Goal: Task Accomplishment & Management: Complete application form

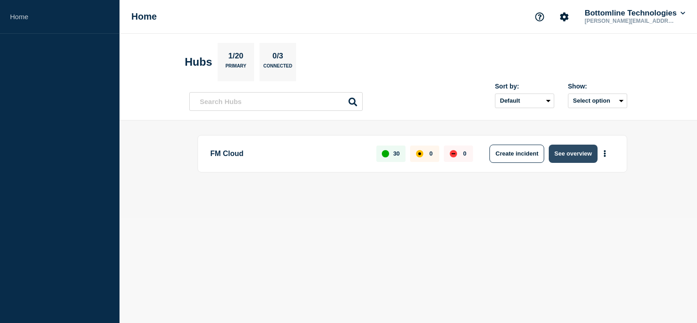
click at [589, 149] on button "See overview" at bounding box center [572, 153] width 48 height 18
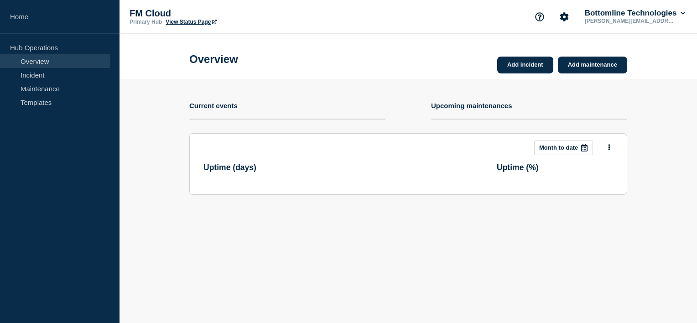
click at [577, 154] on div at bounding box center [584, 148] width 16 height 14
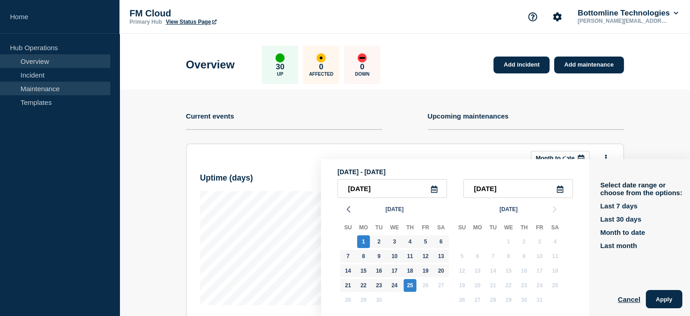
click at [74, 84] on link "Maintenance" at bounding box center [55, 89] width 110 height 14
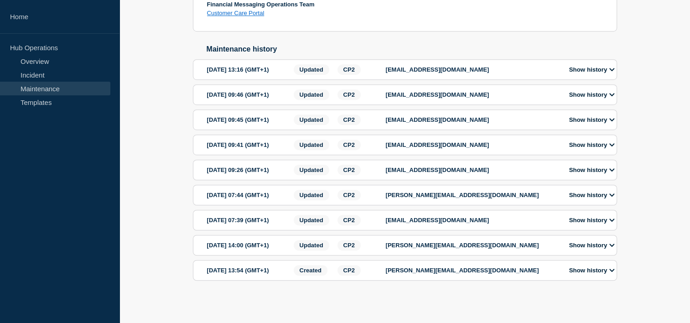
scroll to position [673, 0]
click at [284, 267] on div "[DATE] 13:54 (GMT+1)" at bounding box center [249, 270] width 84 height 10
click at [310, 267] on span "Created" at bounding box center [311, 270] width 34 height 10
click at [583, 260] on section "[DATE] 13:54 (GMT+1) Created CP2 [PERSON_NAME][EMAIL_ADDRESS][DOMAIN_NAME] Show…" at bounding box center [405, 270] width 424 height 21
click at [585, 266] on button "Show history" at bounding box center [591, 270] width 51 height 8
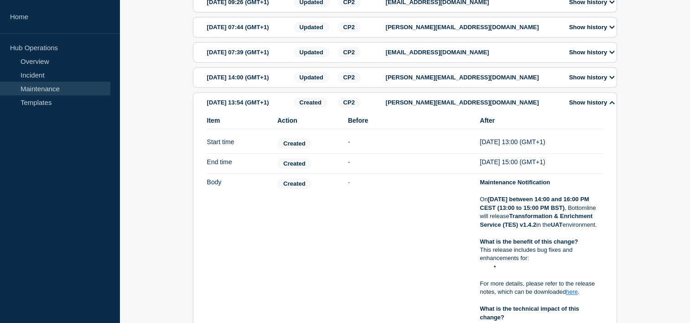
scroll to position [757, 0]
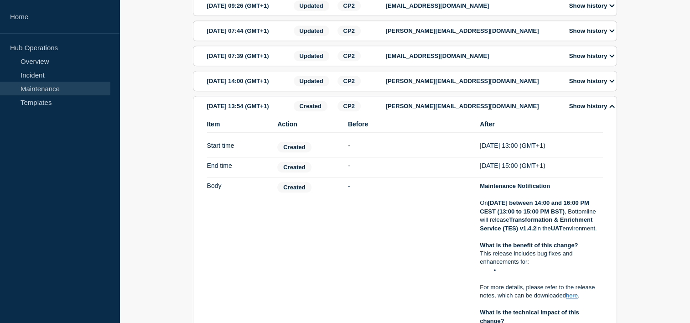
click at [478, 34] on p "[PERSON_NAME][EMAIL_ADDRESS][DOMAIN_NAME]" at bounding box center [472, 30] width 173 height 7
click at [607, 35] on button "Show history" at bounding box center [591, 31] width 51 height 8
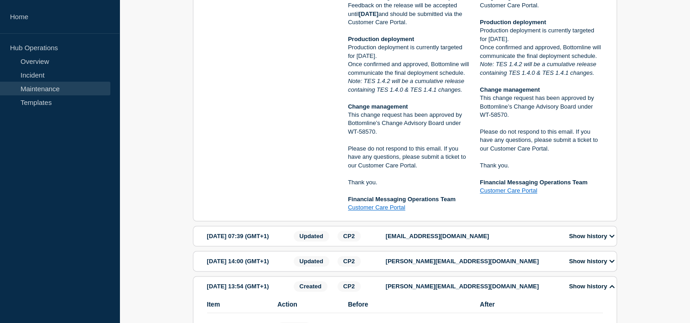
scroll to position [1212, 0]
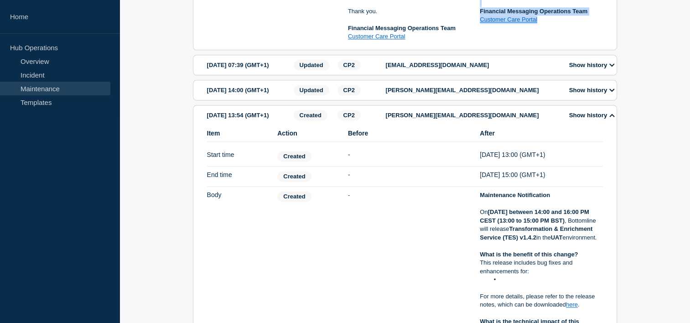
drag, startPoint x: 480, startPoint y: 83, endPoint x: 576, endPoint y: 98, distance: 97.3
copy div "Maintenance Notification On Wednesday 10 August, 2025 between 14:00 and 16:00 P…"
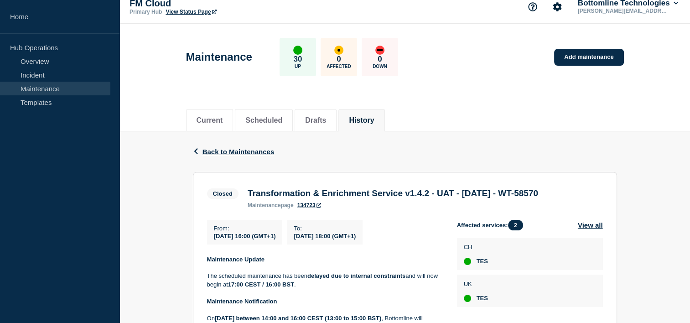
scroll to position [0, 0]
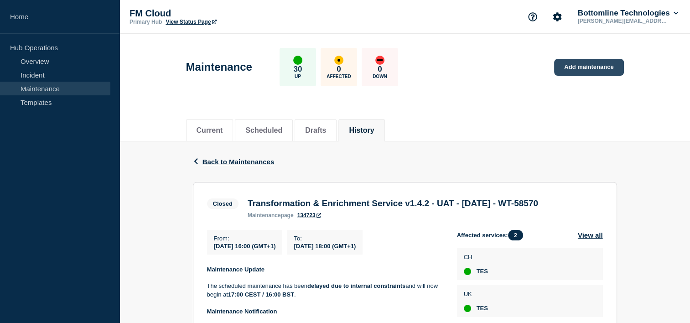
click at [589, 71] on link "Add maintenance" at bounding box center [588, 67] width 69 height 17
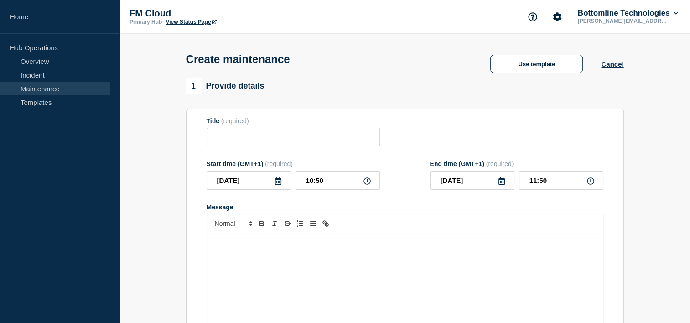
click at [335, 247] on p "Message" at bounding box center [405, 242] width 382 height 8
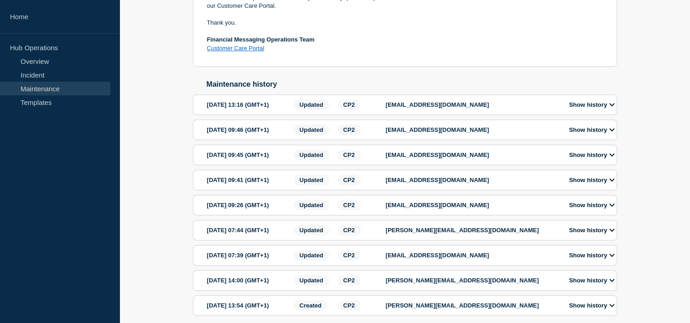
scroll to position [567, 0]
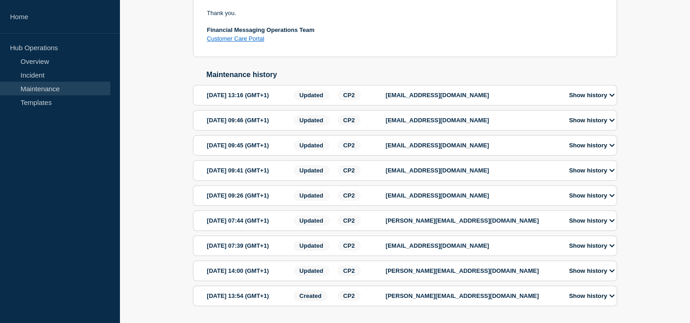
click at [603, 124] on button "Show history" at bounding box center [591, 120] width 51 height 8
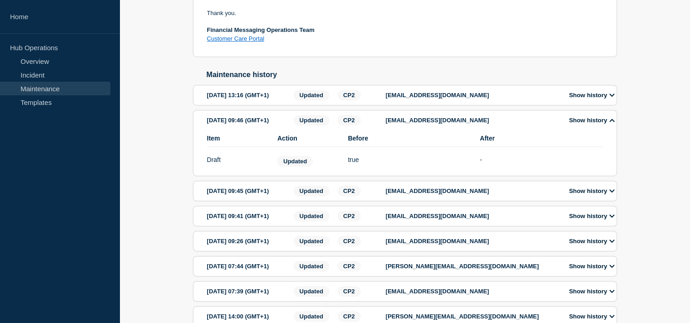
click at [588, 99] on button "Show history" at bounding box center [591, 95] width 51 height 8
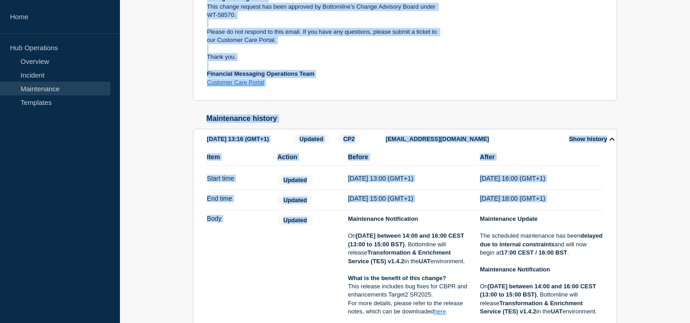
scroll to position [551, 0]
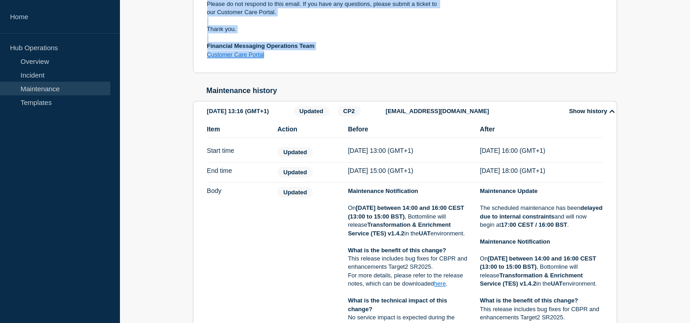
drag, startPoint x: 206, startPoint y: 14, endPoint x: 277, endPoint y: 77, distance: 94.9
copy div "Maintenance Update The scheduled maintenance has been delayed due to internal c…"
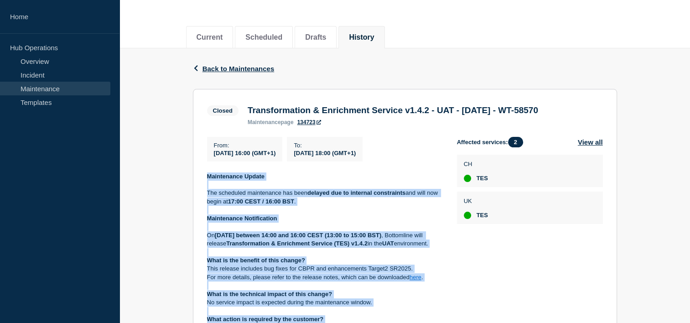
scroll to position [82, 0]
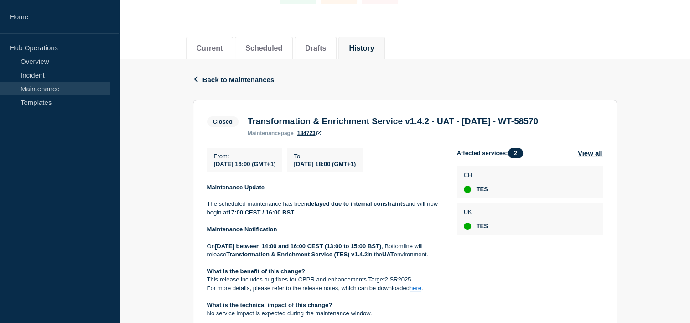
click at [401, 136] on div "maintenance page 134723" at bounding box center [393, 133] width 290 height 6
drag, startPoint x: 281, startPoint y: 135, endPoint x: 246, endPoint y: 120, distance: 37.6
click at [246, 120] on div "Transformation & Enrichment Service v1.4.2 - UAT - 10/SEP/2025 - WT-58570 maint…" at bounding box center [392, 126] width 299 height 20
copy h3 "Transformation & Enrichment Service v1.4.2 - UAT - 10/SEP/2025 - WT-58570"
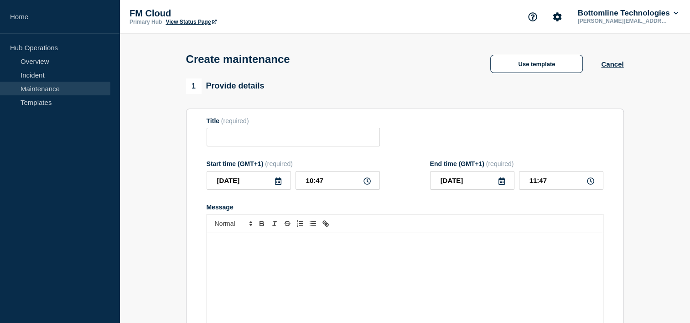
click at [285, 247] on p "Message" at bounding box center [405, 242] width 382 height 8
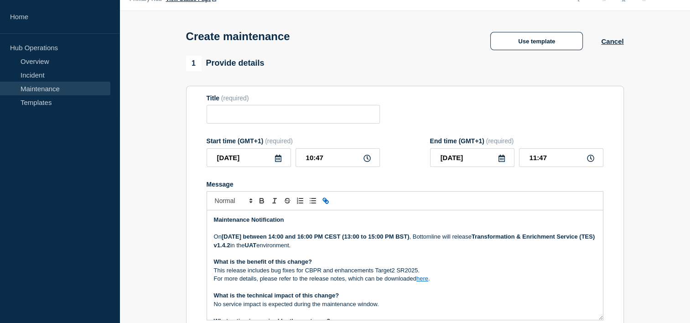
click at [254, 240] on strong "[DATE] between 14:00 and 16:00 PM CEST (13:00 to 15:00 PM BST)" at bounding box center [316, 236] width 188 height 7
click at [304, 246] on p "[DATE][DATE] between 14:00 and 16:00 PM CEST (13:00 to 15:00 PM BST) , Bottomli…" at bounding box center [405, 240] width 382 height 17
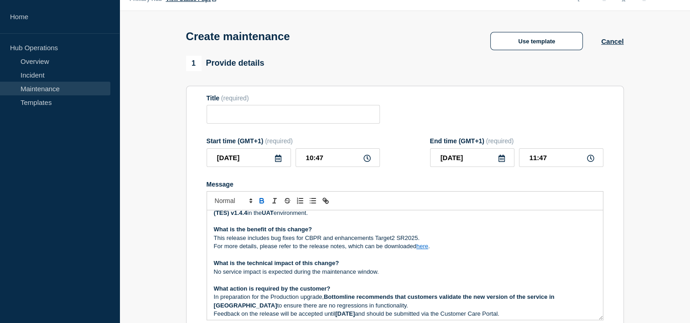
scroll to position [30, 0]
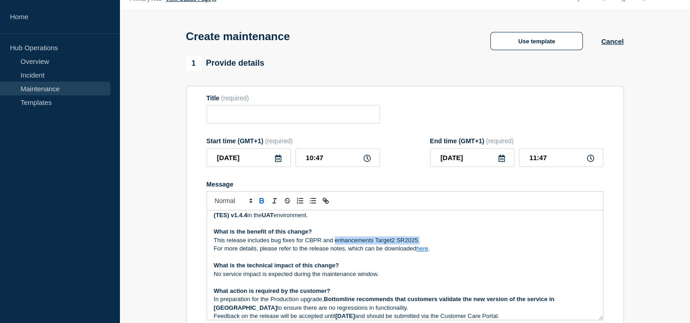
drag, startPoint x: 419, startPoint y: 242, endPoint x: 334, endPoint y: 242, distance: 85.7
click at [334, 242] on p "This release includes bug fixes for CBPR and enhancements Target2 SR2025." at bounding box center [405, 240] width 382 height 8
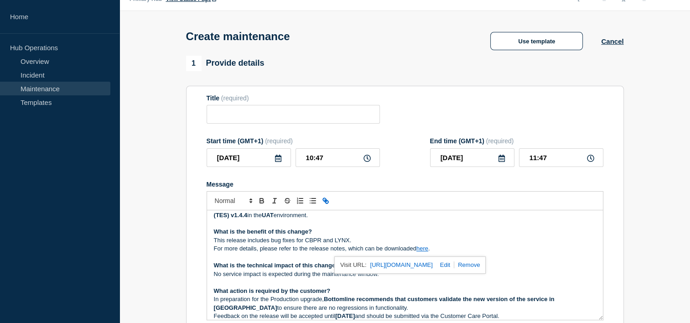
drag, startPoint x: 425, startPoint y: 252, endPoint x: 474, endPoint y: 268, distance: 51.5
click at [454, 268] on link at bounding box center [443, 264] width 21 height 7
type input "[URL][DOMAIN_NAME]"
paste input "[URL][DOMAIN_NAME]"
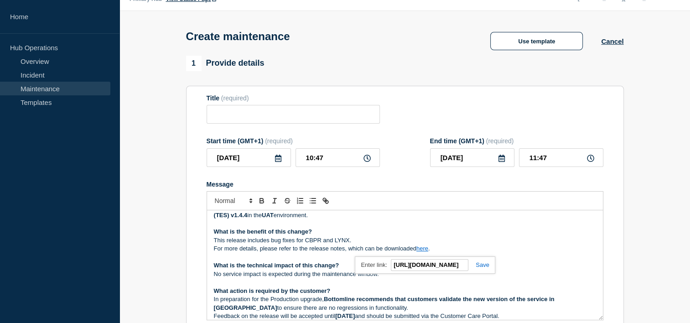
type input "[URL][DOMAIN_NAME]"
click at [480, 266] on link at bounding box center [478, 264] width 21 height 7
click at [422, 252] on link "here" at bounding box center [422, 248] width 12 height 7
click at [432, 271] on link "[URL][DOMAIN_NAME]" at bounding box center [401, 265] width 62 height 12
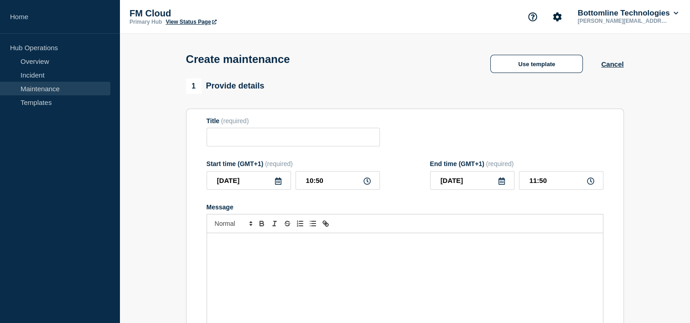
click at [272, 273] on div "Message" at bounding box center [405, 287] width 396 height 109
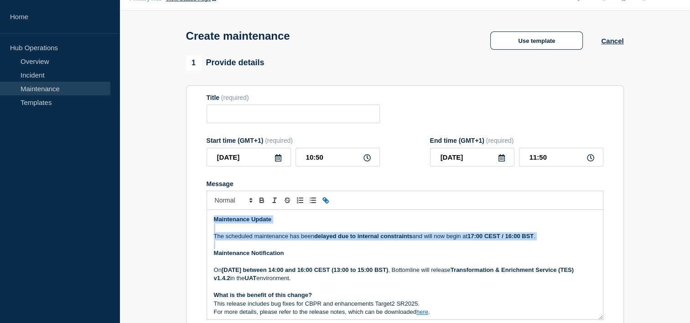
drag, startPoint x: 213, startPoint y: 258, endPoint x: 208, endPoint y: 224, distance: 34.1
click at [208, 224] on div "Maintenance Update The scheduled maintenance has been delayed due to internal c…" at bounding box center [405, 264] width 396 height 109
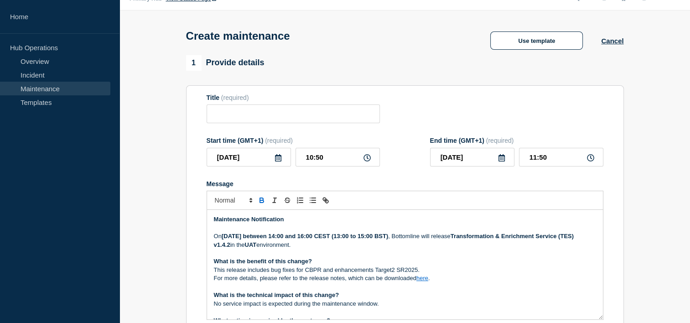
click at [209, 230] on div "Maintenance Notification On Wednesday 10 September, 2025 between 14:00 and 16:0…" at bounding box center [405, 264] width 396 height 109
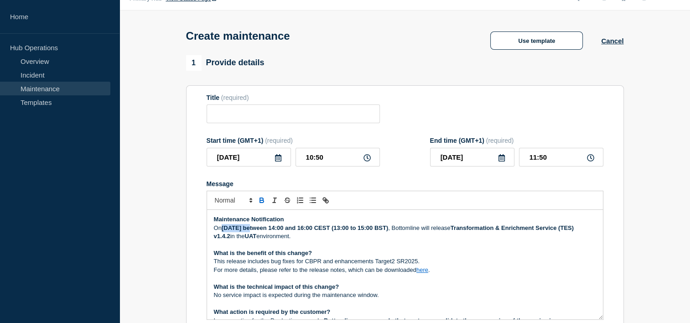
drag, startPoint x: 255, startPoint y: 232, endPoint x: 224, endPoint y: 232, distance: 31.5
click at [224, 231] on strong "Wednesday 10 September, 2025 between 14:00 and 16:00 CEST (13:00 to 15:00 BST)" at bounding box center [305, 227] width 166 height 7
drag, startPoint x: 289, startPoint y: 230, endPoint x: 252, endPoint y: 232, distance: 37.4
click at [252, 231] on strong "Thursday 10 September, 2025 between 14:00 and 16:00 CEST (13:00 to 15:00 BST)" at bounding box center [305, 227] width 166 height 7
click at [303, 238] on strong "Transformation & Enrichment Service (TES) v1.4.2" at bounding box center [394, 231] width 361 height 15
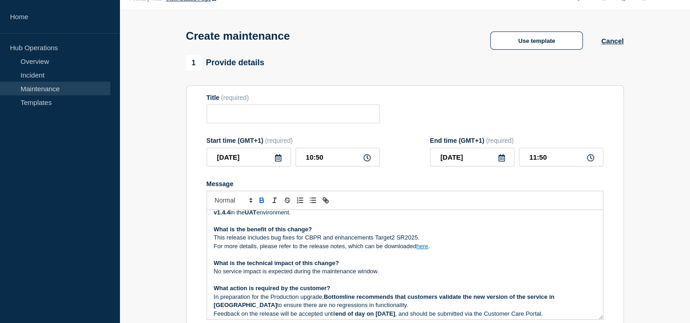
scroll to position [24, 0]
drag, startPoint x: 426, startPoint y: 241, endPoint x: 334, endPoint y: 242, distance: 91.6
click at [334, 242] on p "This release includes bug fixes for CBPR and enhancements Target2 SR2025." at bounding box center [405, 237] width 382 height 8
drag, startPoint x: 428, startPoint y: 248, endPoint x: 418, endPoint y: 248, distance: 10.9
click at [418, 248] on link "here" at bounding box center [422, 246] width 12 height 7
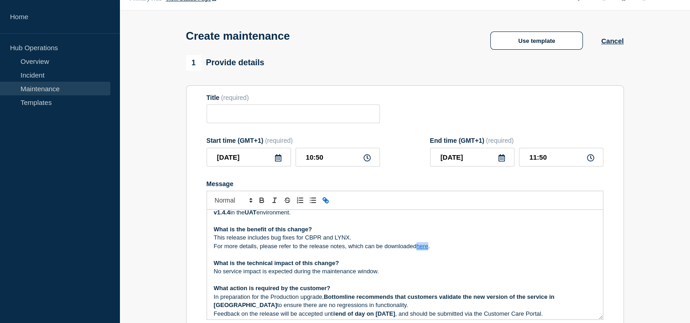
drag, startPoint x: 426, startPoint y: 245, endPoint x: 422, endPoint y: 249, distance: 5.5
drag, startPoint x: 422, startPoint y: 249, endPoint x: 496, endPoint y: 258, distance: 74.5
click at [496, 258] on p "Message" at bounding box center [405, 254] width 382 height 8
drag, startPoint x: 423, startPoint y: 247, endPoint x: 473, endPoint y: 263, distance: 52.5
click at [454, 263] on link at bounding box center [443, 262] width 21 height 7
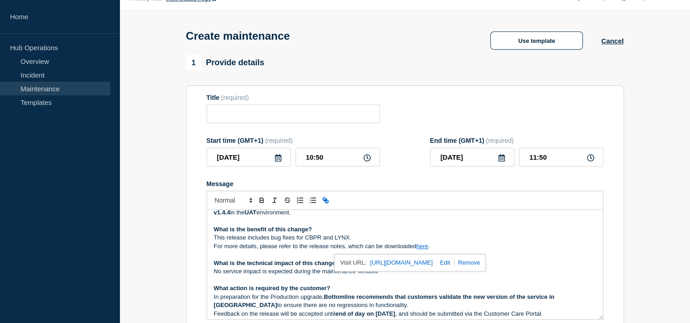
type input "[URL][DOMAIN_NAME]"
paste input "[URL][DOMAIN_NAME]"
type input "[URL][DOMAIN_NAME]"
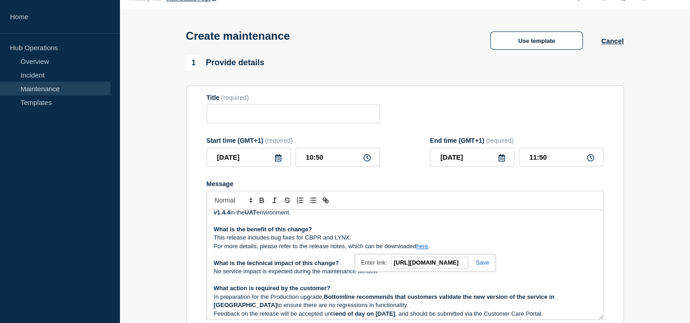
click at [483, 265] on link at bounding box center [478, 262] width 21 height 7
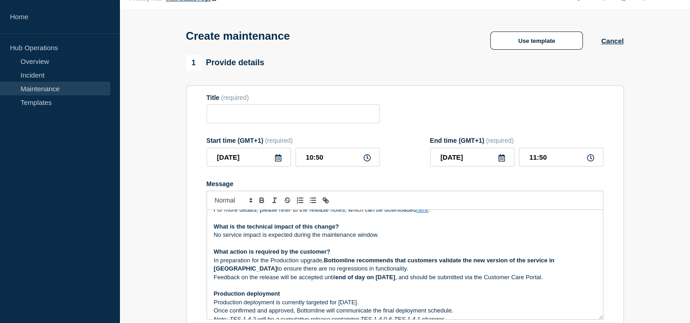
scroll to position [60, 0]
click at [384, 277] on strong "end of day on 17th September, 2025" at bounding box center [365, 277] width 60 height 7
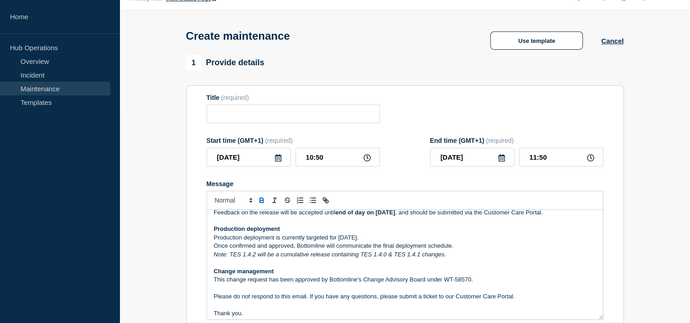
scroll to position [127, 0]
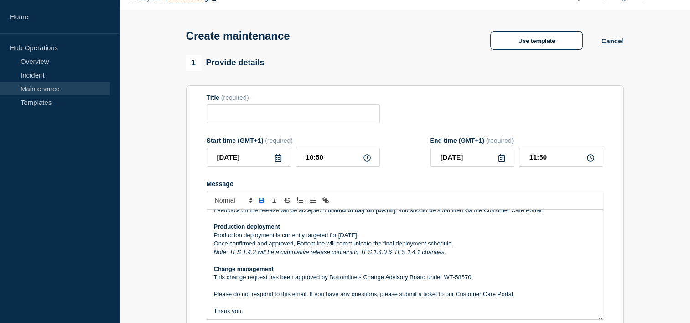
click at [456, 255] on p "Note: TES 1.4.2 will be a cumulative release containing TES 1.4.0 & TES 1.4.1 c…" at bounding box center [405, 252] width 382 height 8
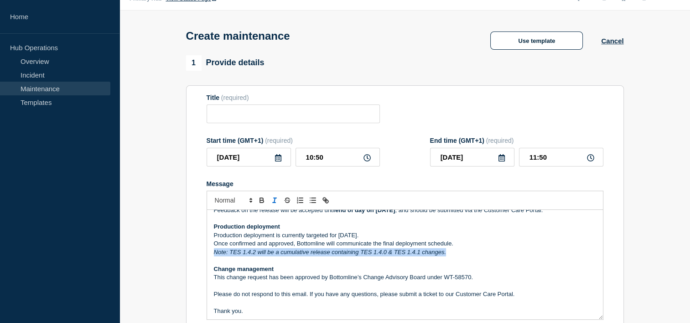
drag, startPoint x: 456, startPoint y: 255, endPoint x: 208, endPoint y: 255, distance: 248.4
click at [208, 255] on div "Maintenance Notification On Thursday 2nd October, 2025 between 14:00 and 16:00 …" at bounding box center [405, 264] width 396 height 109
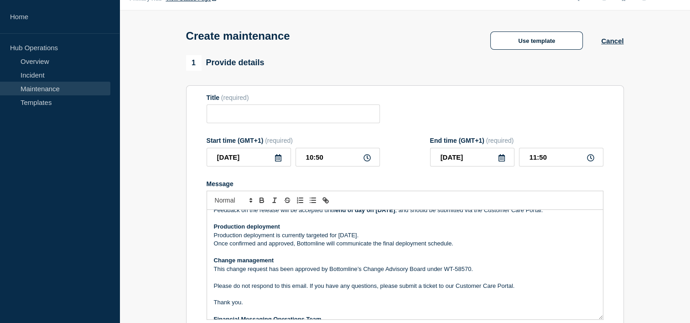
drag, startPoint x: 383, startPoint y: 236, endPoint x: 209, endPoint y: 243, distance: 173.8
click at [209, 243] on div "Maintenance Notification On Thursday 2nd October, 2025 between 14:00 and 16:00 …" at bounding box center [405, 264] width 396 height 109
drag, startPoint x: 391, startPoint y: 235, endPoint x: 232, endPoint y: 236, distance: 159.5
click at [232, 236] on p "Production deployment is currently targeted for [DATE]." at bounding box center [405, 235] width 382 height 8
drag, startPoint x: 213, startPoint y: 239, endPoint x: 396, endPoint y: 238, distance: 182.3
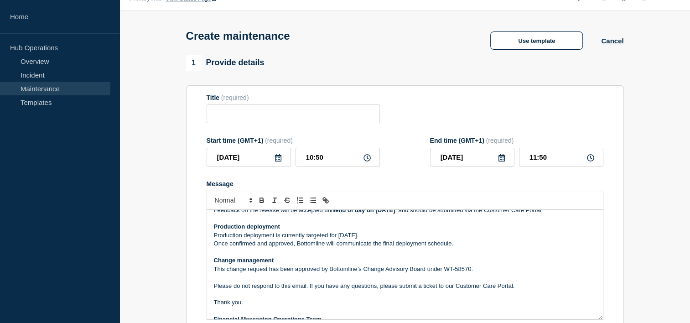
click at [396, 238] on p "Production deployment is currently targeted for [DATE]." at bounding box center [405, 235] width 382 height 8
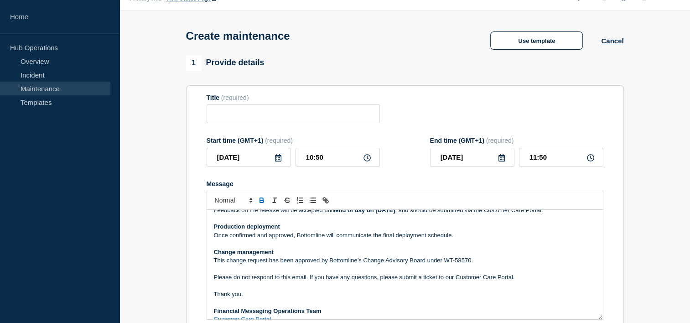
click at [268, 239] on p "Once confirmed and approved, Bottomline will communicate the final deployment s…" at bounding box center [405, 235] width 382 height 8
click at [417, 238] on p "Once approved, Bottomline will communicate the final deployment schedule." at bounding box center [405, 235] width 382 height 8
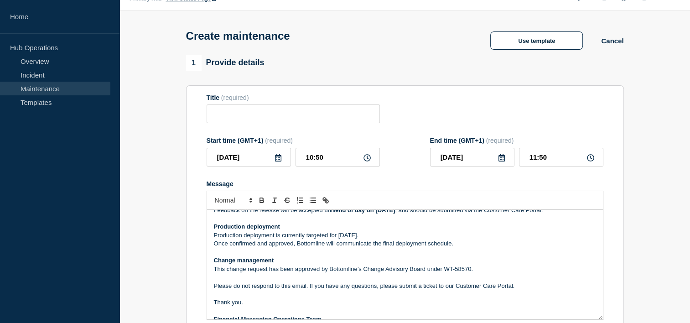
click at [421, 243] on p "Once confirmed and approved, Bottomline will communicate the final deployment s…" at bounding box center [405, 243] width 382 height 8
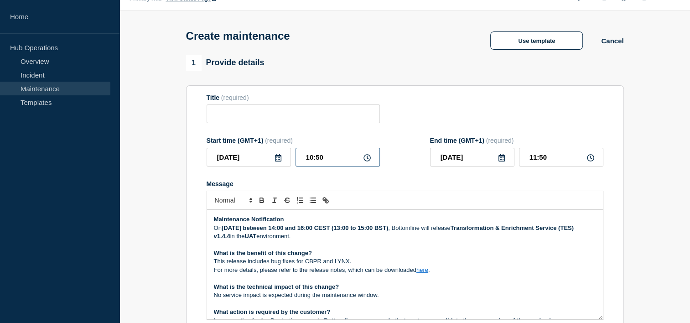
click at [312, 160] on input "10:50" at bounding box center [337, 157] width 84 height 19
type input "13:50"
type input "14:50"
click at [327, 161] on input "13:50" at bounding box center [337, 157] width 84 height 19
type input "13:00"
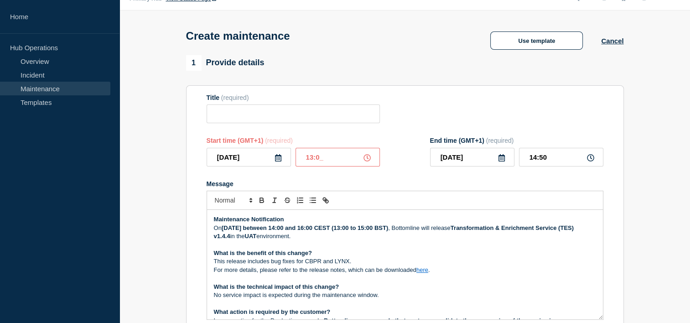
type input "14:00"
click at [278, 161] on icon at bounding box center [277, 157] width 7 height 7
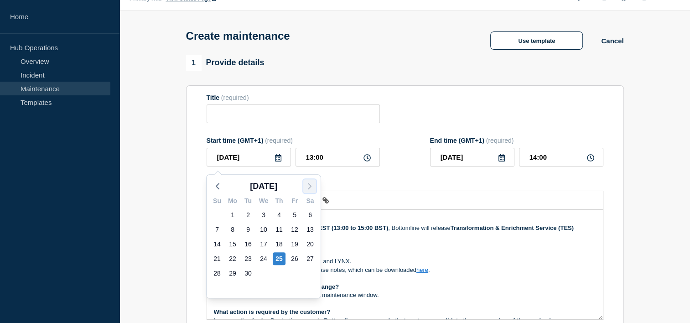
click at [306, 184] on icon "button" at bounding box center [309, 186] width 11 height 11
click at [277, 216] on div "2" at bounding box center [279, 214] width 13 height 13
type input "2025-10-02"
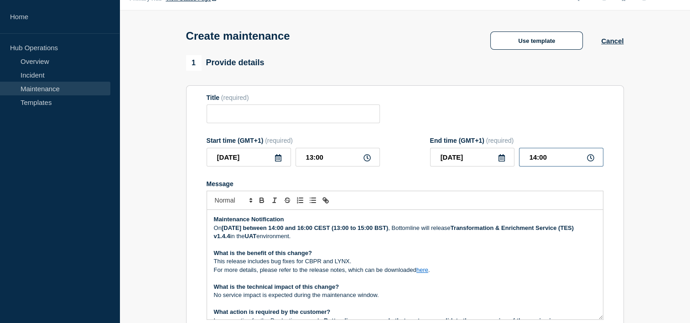
click at [536, 161] on input "14:00" at bounding box center [561, 157] width 84 height 19
type input "15:00"
click at [538, 104] on div "Title (required)" at bounding box center [404, 109] width 397 height 30
click at [302, 117] on input "Title" at bounding box center [292, 113] width 173 height 19
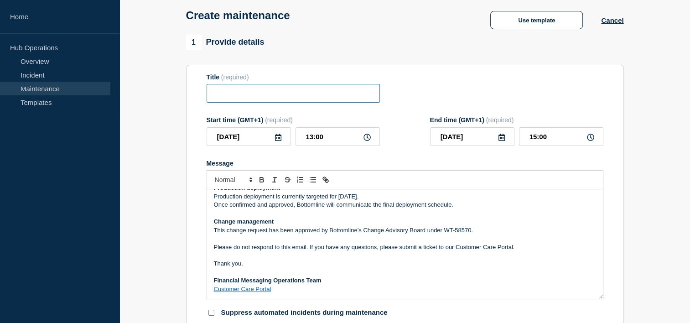
scroll to position [82, 0]
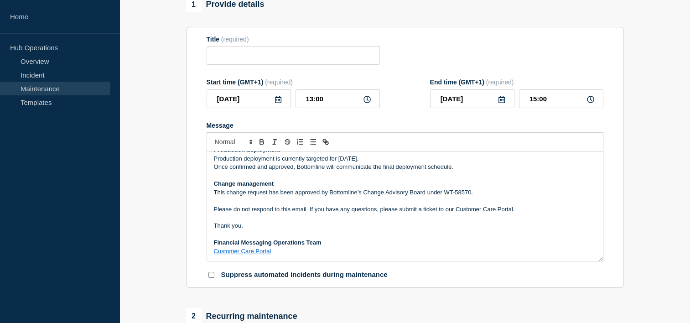
click at [468, 196] on p "This change request has been approved by Bottomline’s Change Advisory Board und…" at bounding box center [405, 192] width 382 height 8
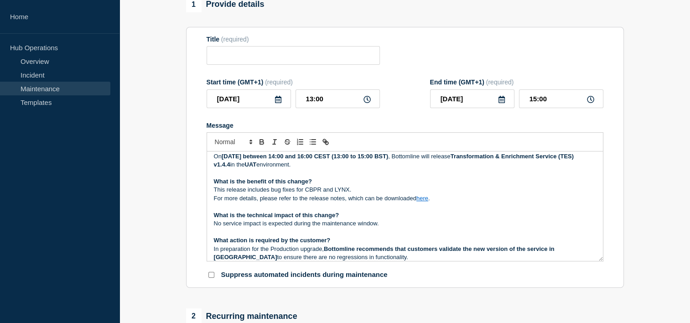
scroll to position [0, 0]
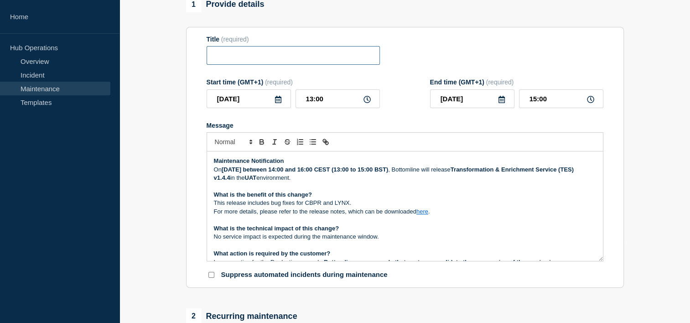
click at [247, 57] on input "Title" at bounding box center [292, 55] width 173 height 19
paste input "Transformation & Enrichment Service v1.4.2 - UAT - 10/SEP/2025 - WT-58570"
click at [264, 53] on input "Transformation & Enrichment Service v1.4.2 - UAT - 10/SEP/2025 - WT-58570" at bounding box center [292, 55] width 173 height 19
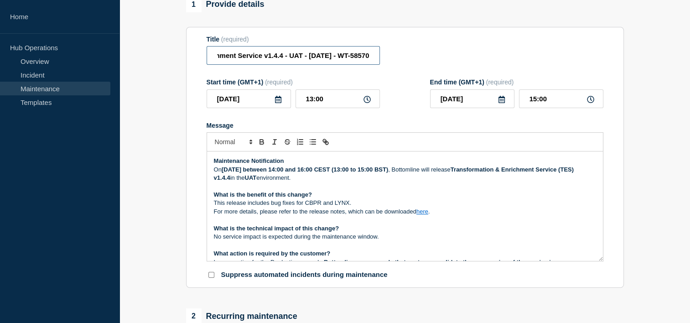
click at [302, 56] on input "Transformation & Enrichment Service v1.4.4 - UAT - 10/SEP/2025 - WT-58570" at bounding box center [292, 55] width 173 height 19
click at [321, 57] on input "Transformation & Enrichment Service v1.4.4 - UAT - 02/SEP/2025 - WT-58570" at bounding box center [292, 55] width 173 height 19
drag, startPoint x: 356, startPoint y: 57, endPoint x: 370, endPoint y: 57, distance: 13.7
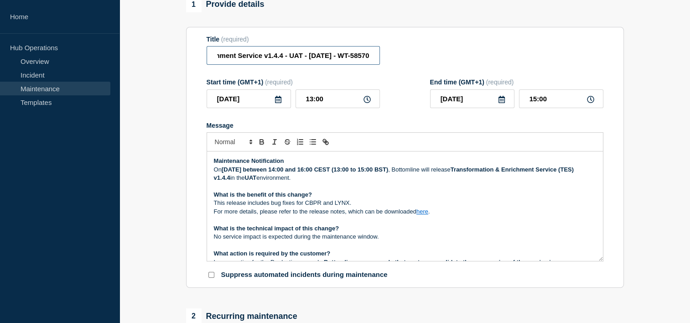
click at [370, 57] on input "Transformation & Enrichment Service v1.4.4 - UAT - 02/OCT/2025 - WT-58570" at bounding box center [292, 55] width 173 height 19
drag, startPoint x: 314, startPoint y: 56, endPoint x: 409, endPoint y: 60, distance: 95.8
click at [409, 60] on div "Title (required) Transformation & Enrichment Service v1.4.4 - UAT - 02/OCT/2025…" at bounding box center [404, 51] width 397 height 30
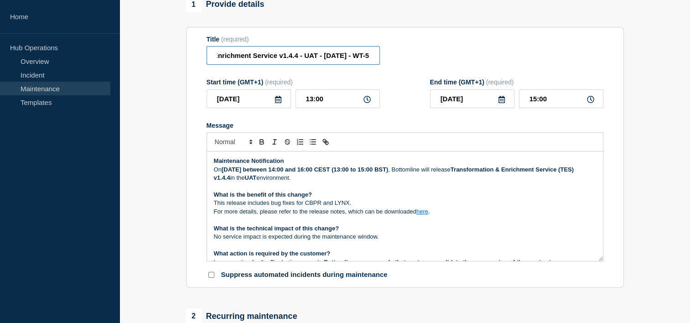
click at [370, 56] on input "Transformation & Enrichment Service v1.4.4 - UAT - 02/OCT/2025 - WT-5" at bounding box center [292, 55] width 173 height 19
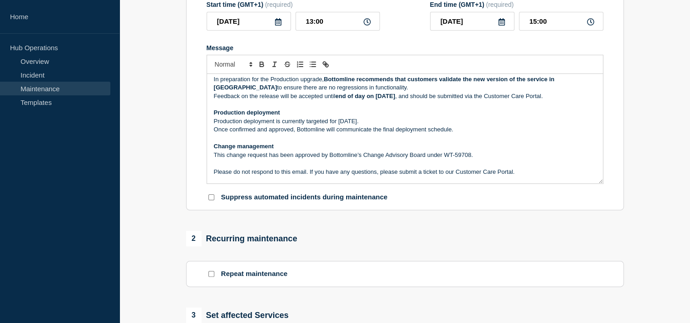
scroll to position [116, 0]
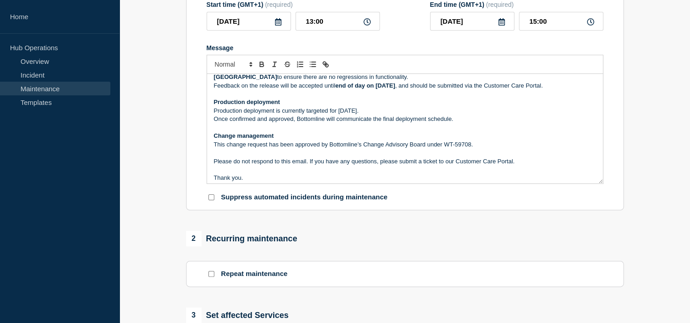
type input "Transformation & Enrichment Service v1.4.4 - UAT - 02/OCT/2025 - WT-59708"
drag, startPoint x: 386, startPoint y: 111, endPoint x: 212, endPoint y: 108, distance: 173.7
click at [212, 108] on div "Maintenance Notification On Thursday 2nd October, 2025 between 14:00 and 16:00 …" at bounding box center [405, 128] width 396 height 109
click at [392, 106] on p "Production deployment" at bounding box center [405, 102] width 382 height 8
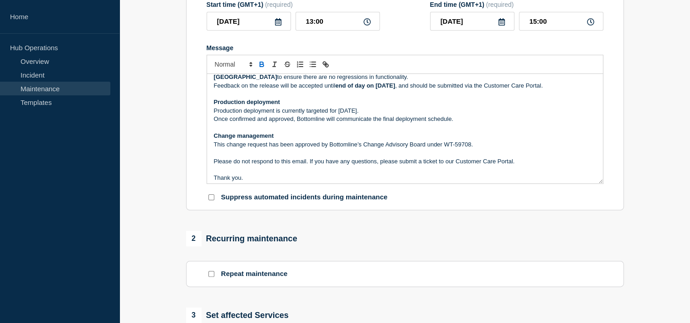
drag, startPoint x: 389, startPoint y: 110, endPoint x: 338, endPoint y: 111, distance: 51.1
click at [338, 111] on p "Production deployment is currently targeted for [DATE]." at bounding box center [405, 111] width 382 height 8
drag, startPoint x: 335, startPoint y: 112, endPoint x: 205, endPoint y: 103, distance: 130.6
click at [205, 103] on section "Title (required) Transformation & Enrichment Service v1.4.4 - UAT - 02/OCT/2025…" at bounding box center [405, 79] width 438 height 261
copy div "Production deployment Production deployment is currently targeted for"
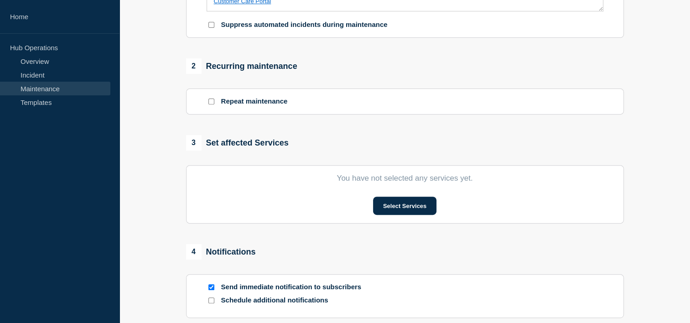
scroll to position [332, 0]
click at [388, 204] on button "Select Services" at bounding box center [404, 205] width 63 height 18
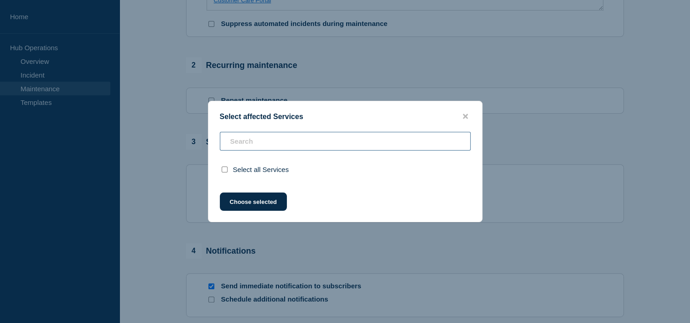
click at [266, 142] on input "text" at bounding box center [345, 141] width 251 height 19
type input "t"
checkbox input "false"
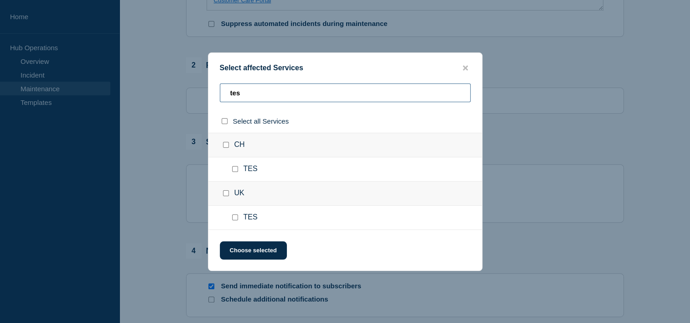
type input "tes"
click at [227, 149] on div at bounding box center [227, 144] width 13 height 9
click at [223, 146] on input "CH checkbox" at bounding box center [226, 145] width 6 height 6
checkbox input "true"
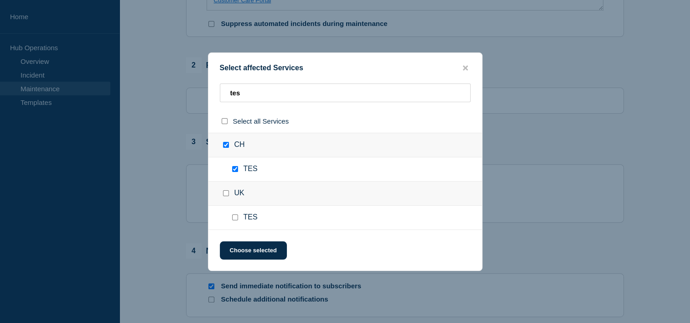
click at [224, 193] on input "UK checkbox" at bounding box center [226, 193] width 6 height 6
checkbox input "true"
click at [246, 250] on button "Choose selected" at bounding box center [253, 250] width 67 height 18
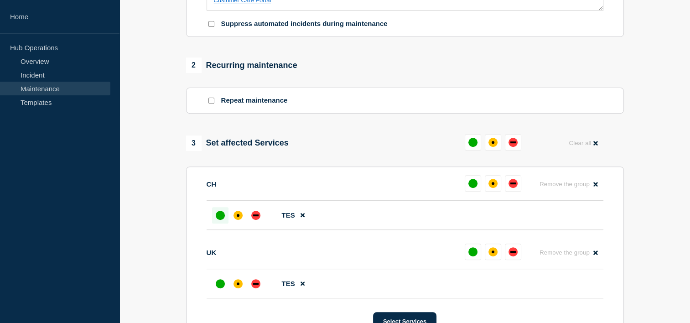
click at [221, 220] on div "up" at bounding box center [220, 215] width 9 height 9
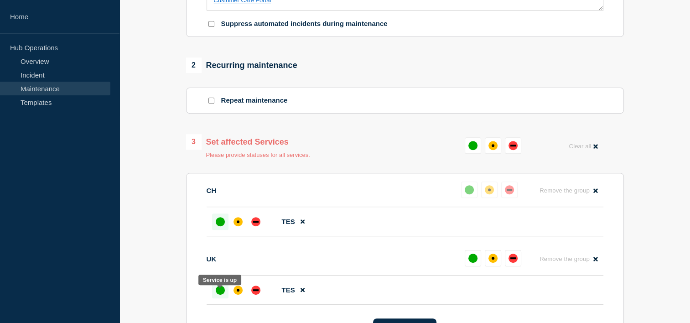
click at [220, 294] on div "up" at bounding box center [220, 289] width 9 height 9
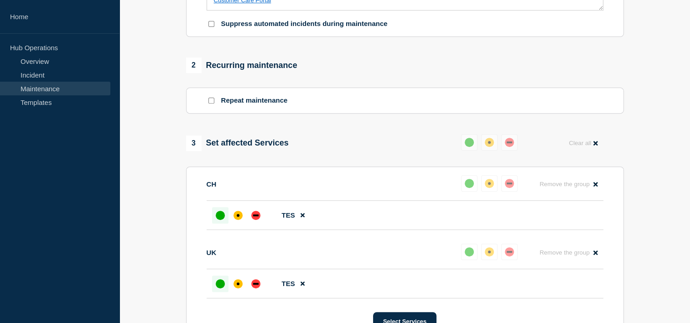
scroll to position [549, 0]
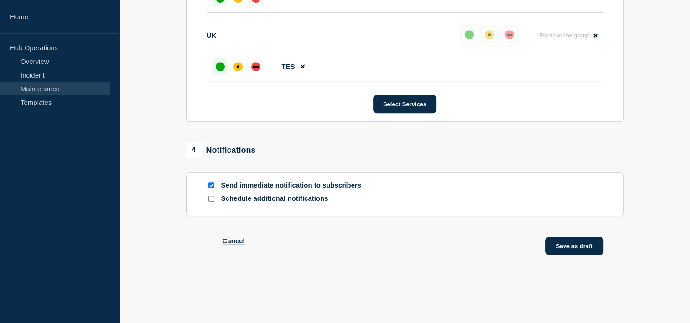
click at [589, 255] on button "Save as draft" at bounding box center [574, 246] width 58 height 18
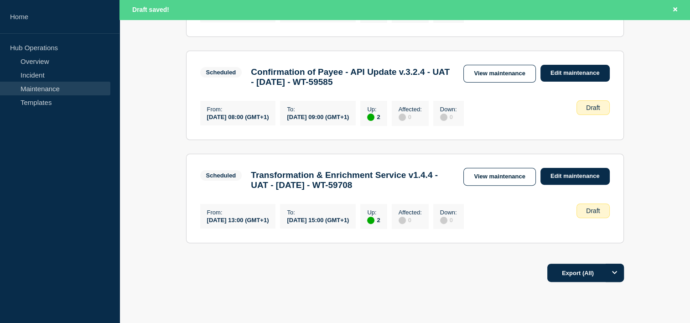
scroll to position [262, 0]
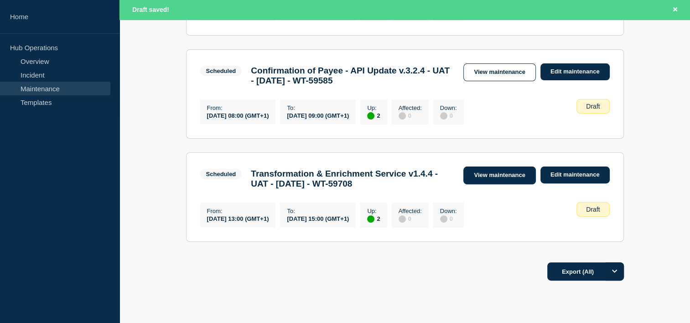
click at [507, 181] on link "View maintenance" at bounding box center [499, 175] width 72 height 18
